Goal: Consume media (video, audio)

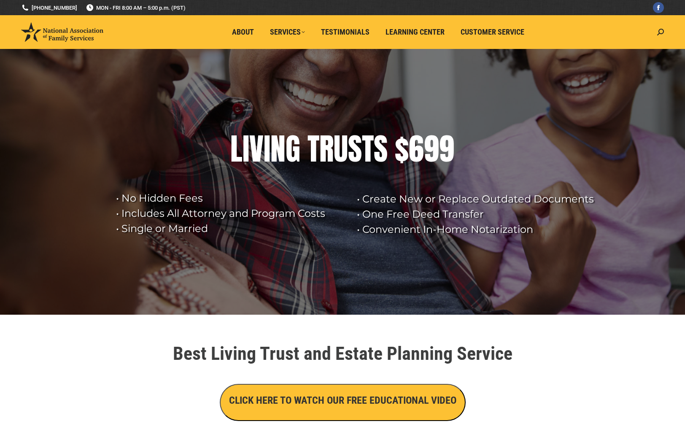
click at [344, 395] on h3 "CLICK HERE TO WATCH OUR FREE EDUCATIONAL VIDEO" at bounding box center [342, 400] width 227 height 14
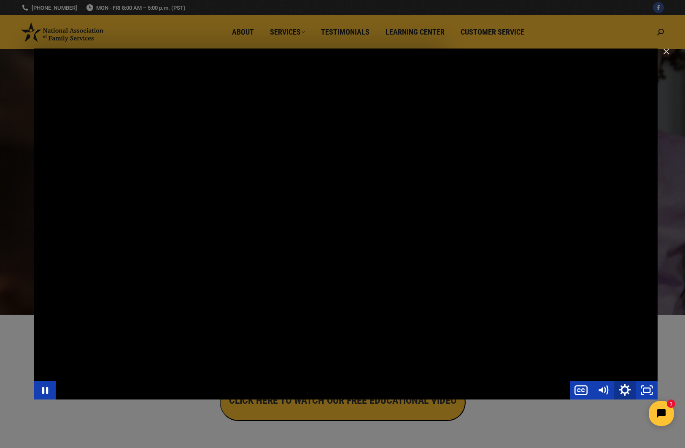
click at [626, 392] on icon "Show settings menu" at bounding box center [624, 390] width 12 height 12
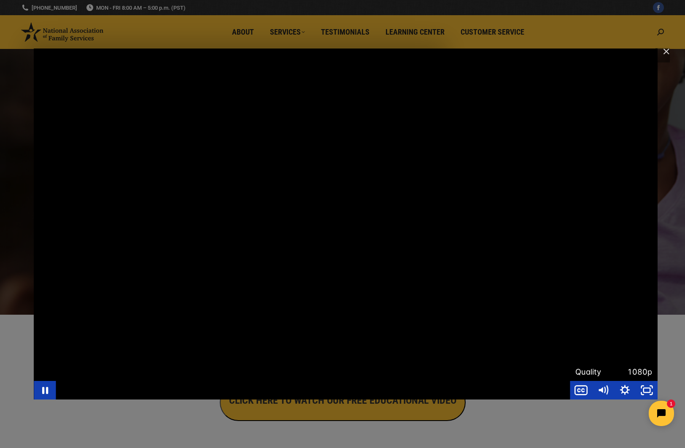
click at [580, 393] on iframe at bounding box center [608, 413] width 145 height 40
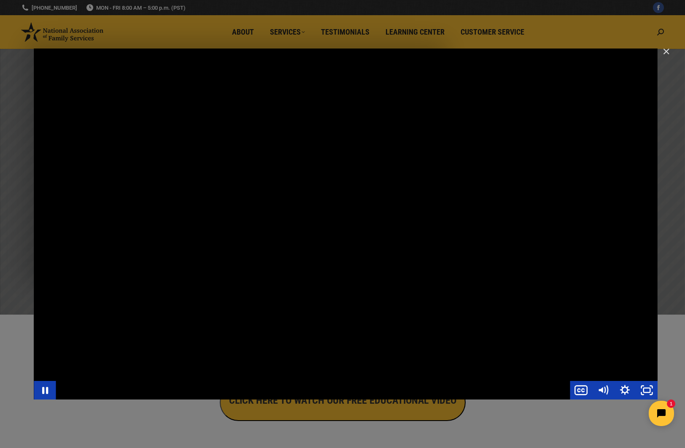
click at [613, 312] on div "Main Video - Full Webinar (Emma) Landon V1.4" at bounding box center [345, 223] width 623 height 351
click at [601, 255] on div "Main Video - Full Webinar (Emma) Landon V1.4" at bounding box center [345, 223] width 623 height 351
click at [598, 215] on div "Main Video - Full Webinar (Emma) Landon V1.4" at bounding box center [345, 223] width 623 height 351
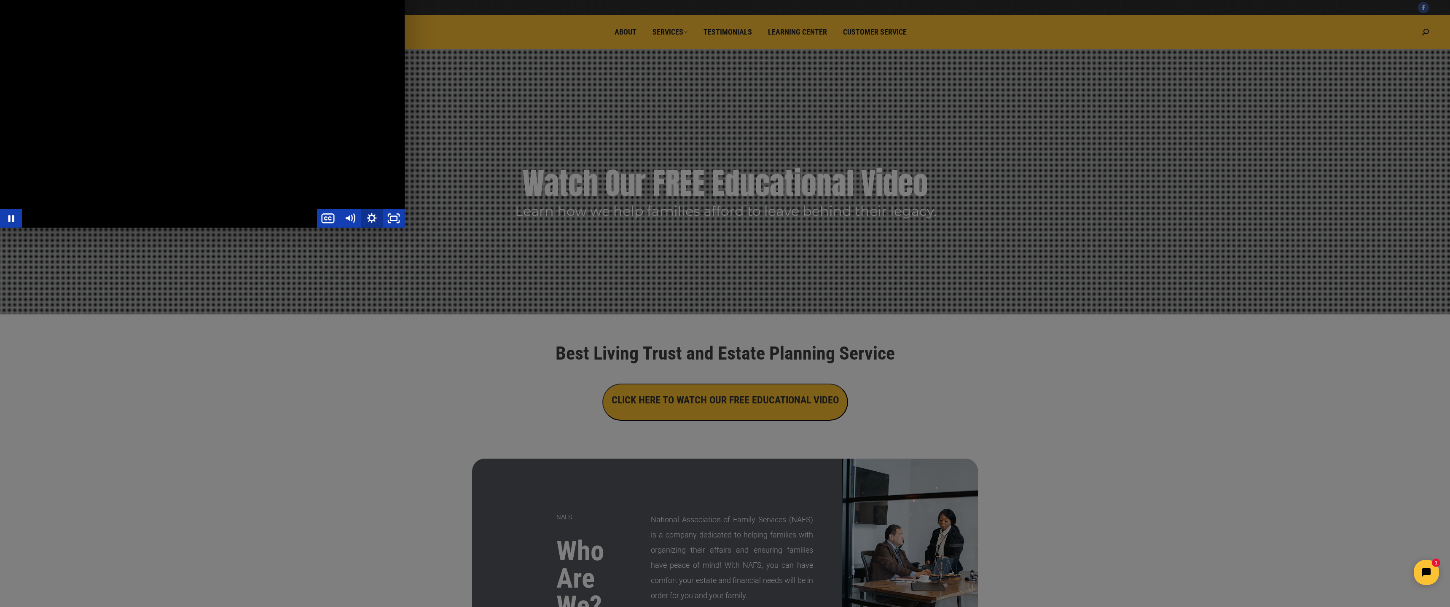
click at [383, 228] on icon "Show settings menu" at bounding box center [372, 218] width 22 height 19
click at [383, 228] on icon "Hide settings menu" at bounding box center [372, 218] width 22 height 19
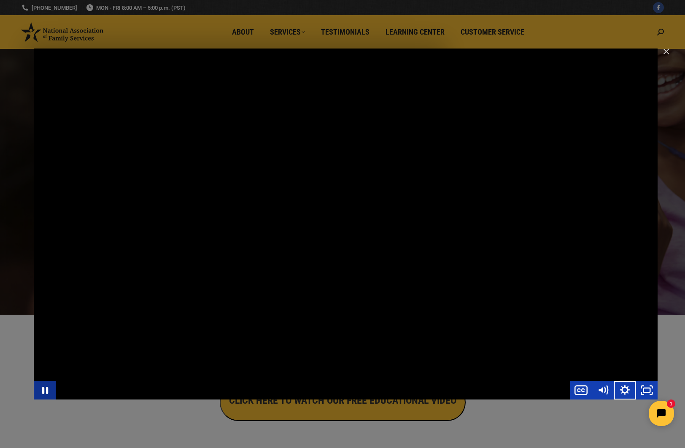
click at [43, 392] on icon "Pause" at bounding box center [45, 390] width 6 height 7
click at [42, 384] on icon "Play Video" at bounding box center [45, 390] width 26 height 22
click at [42, 383] on icon "Pause" at bounding box center [45, 390] width 26 height 22
